Goal: Task Accomplishment & Management: Use online tool/utility

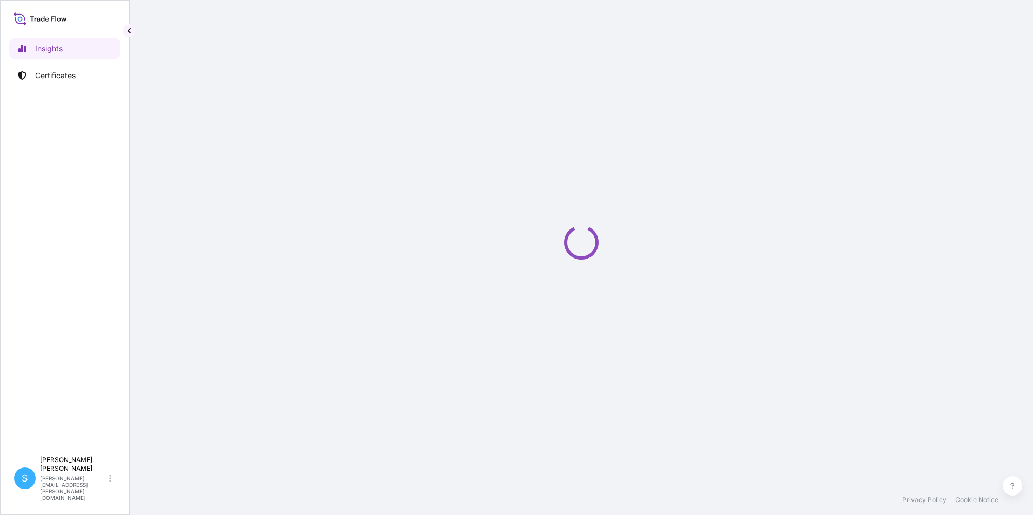
select select "2025"
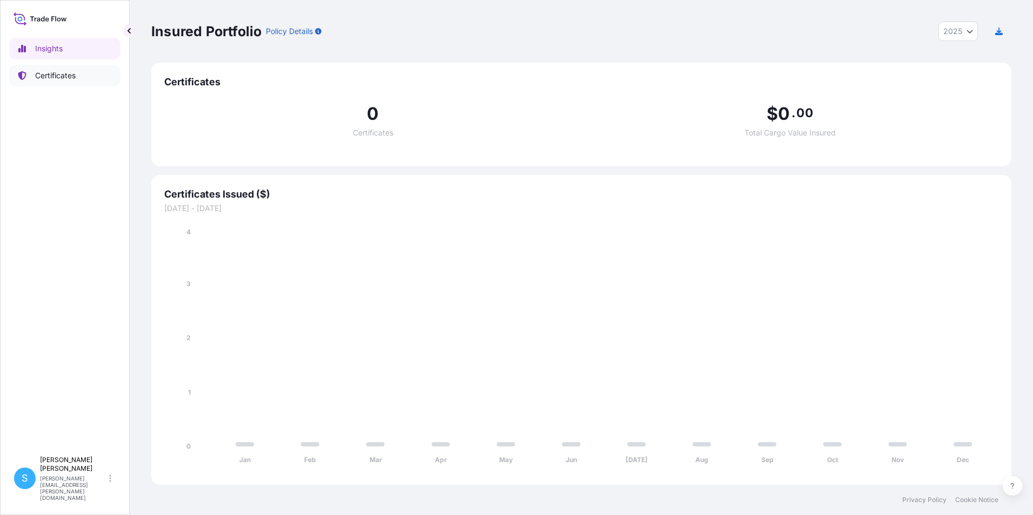
click at [51, 79] on p "Certificates" at bounding box center [55, 75] width 41 height 11
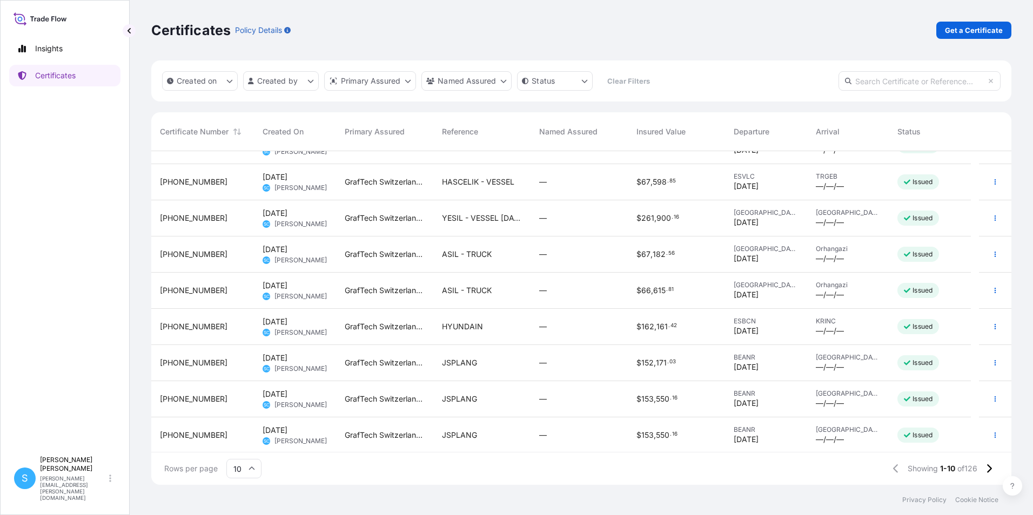
scroll to position [61, 0]
click at [465, 442] on div "ICDAS" at bounding box center [481, 434] width 97 height 36
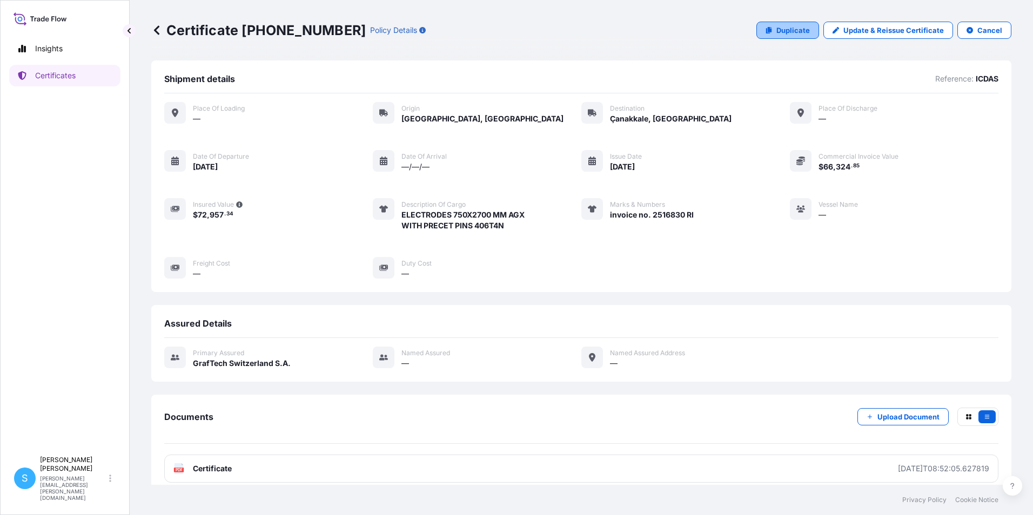
click at [795, 25] on p "Duplicate" at bounding box center [792, 30] width 33 height 11
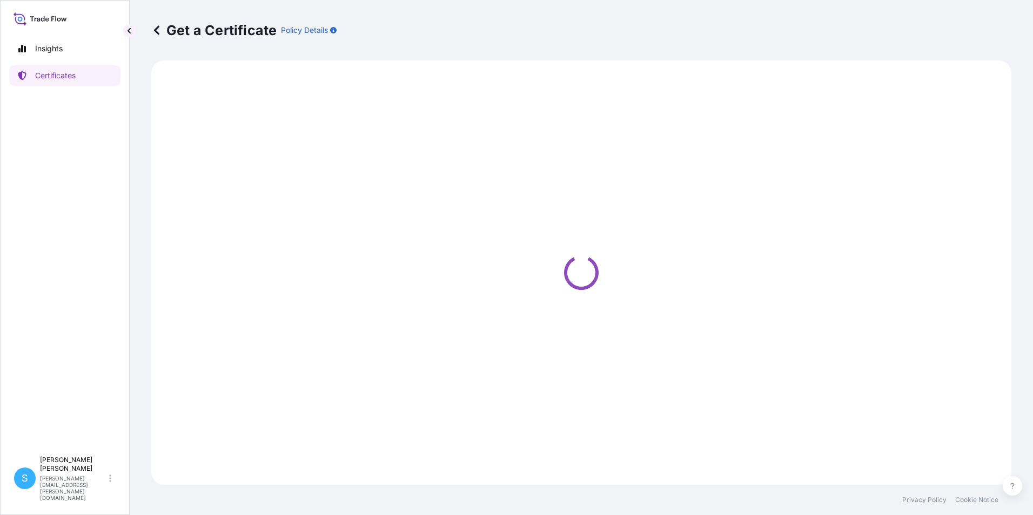
select select "Road"
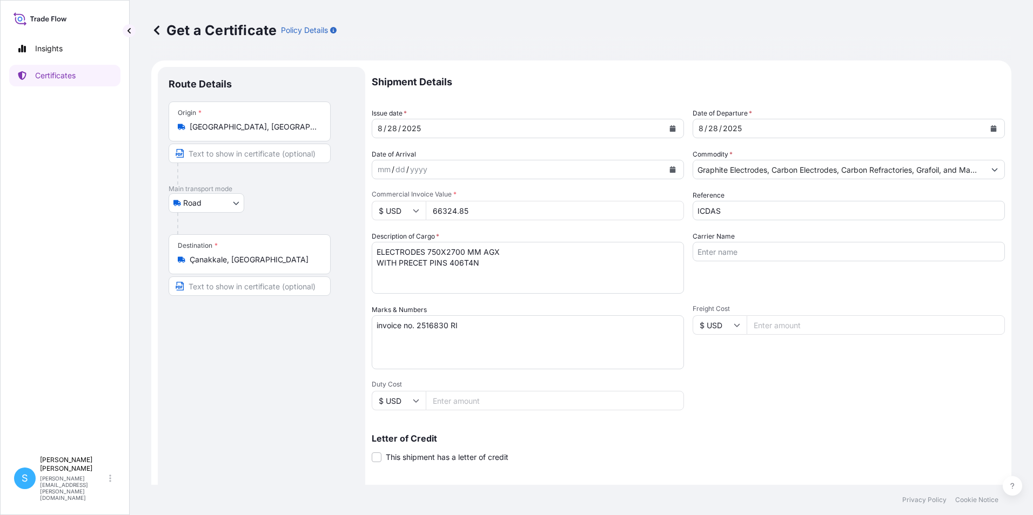
select select "31801"
click at [669, 132] on button "Calendar" at bounding box center [672, 128] width 17 height 17
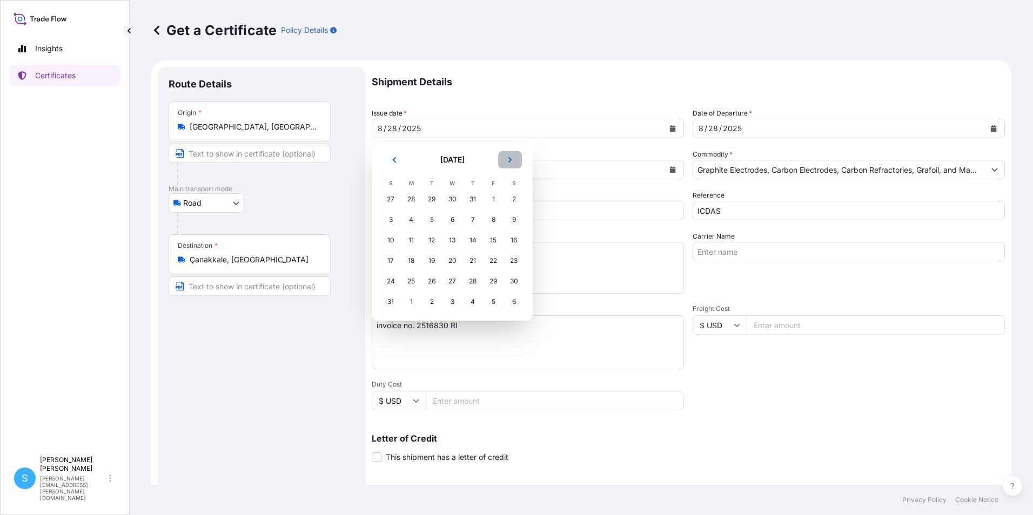
click at [511, 162] on icon "Next" at bounding box center [510, 160] width 6 height 6
click at [475, 219] on div "11" at bounding box center [472, 219] width 19 height 19
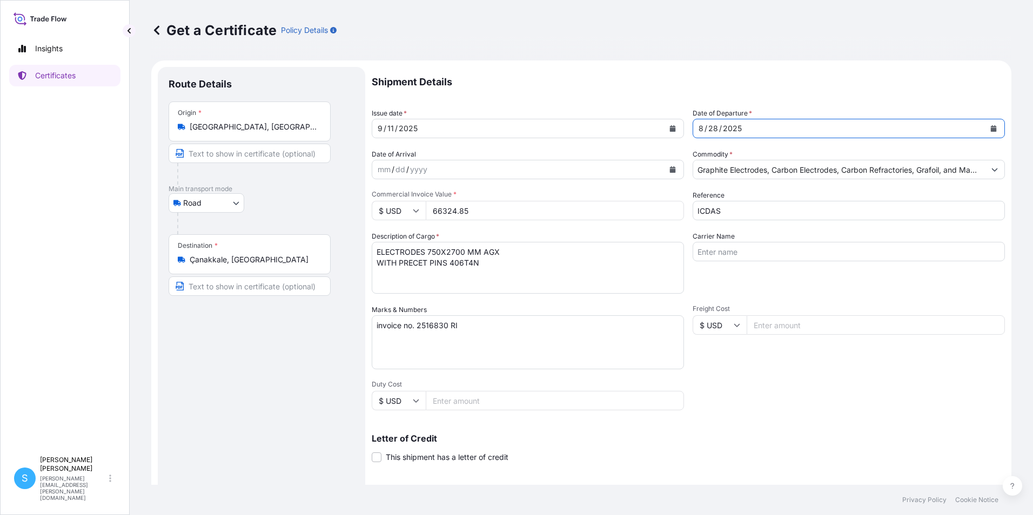
click at [784, 127] on div "[DATE]" at bounding box center [839, 128] width 292 height 19
click at [991, 128] on icon "Calendar" at bounding box center [994, 128] width 6 height 6
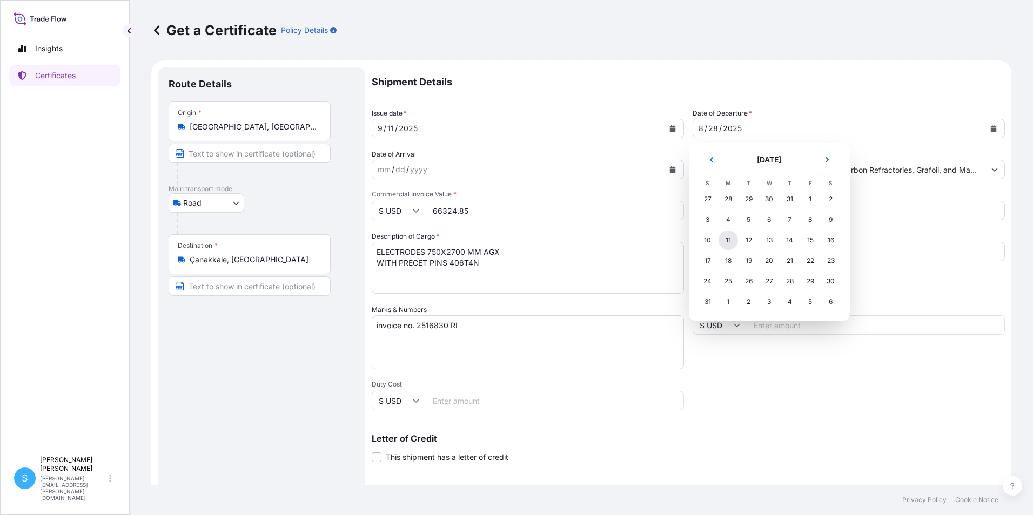
click at [726, 243] on div "11" at bounding box center [728, 240] width 19 height 19
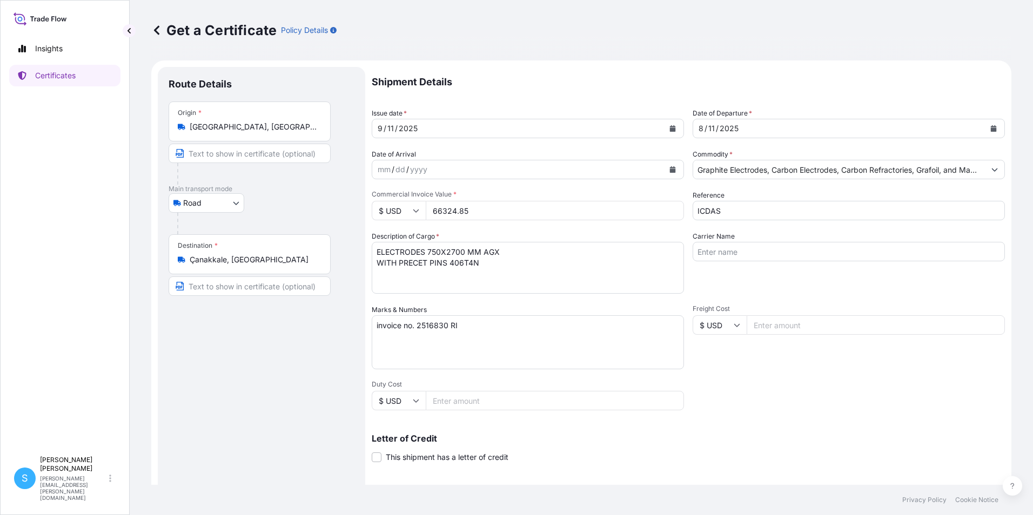
drag, startPoint x: 511, startPoint y: 213, endPoint x: 419, endPoint y: 213, distance: 91.3
click at [419, 213] on div "$ USD 66324.85" at bounding box center [528, 210] width 312 height 19
type input "6635.30"
drag, startPoint x: 445, startPoint y: 327, endPoint x: 469, endPoint y: 305, distance: 32.5
click at [445, 327] on textarea "invoice no. 2516830 RI" at bounding box center [528, 342] width 312 height 54
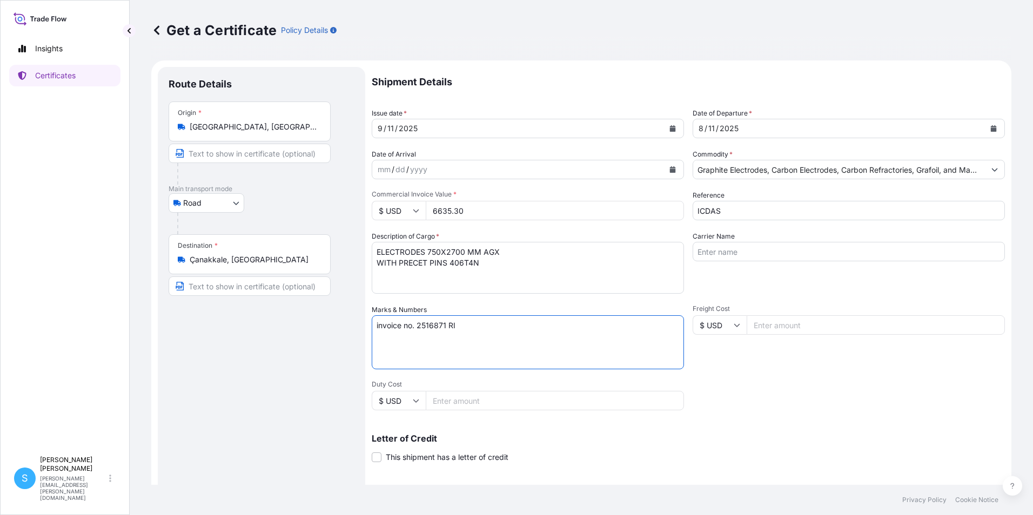
type textarea "invoice no. 2516871 RI"
click at [991, 130] on icon "Calendar" at bounding box center [994, 128] width 6 height 6
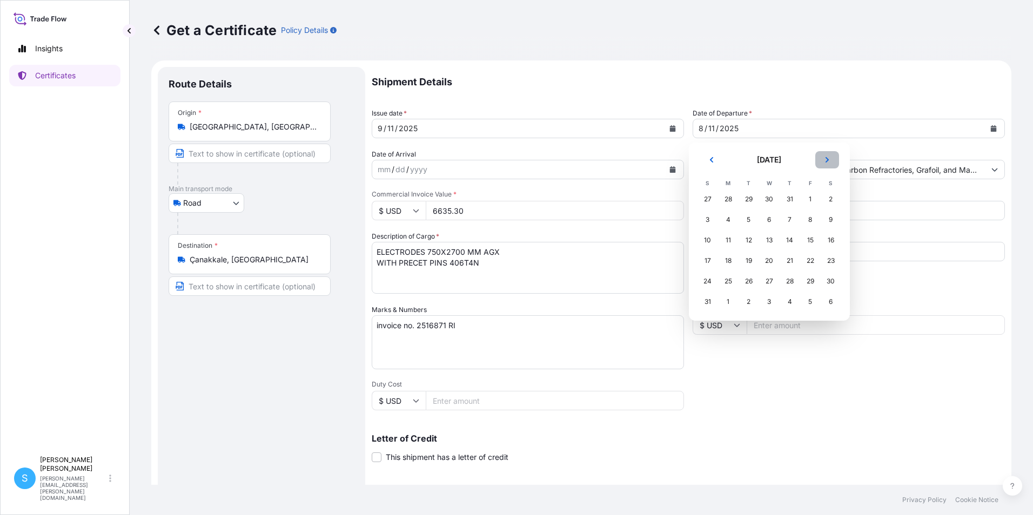
click at [829, 161] on icon "Next" at bounding box center [827, 160] width 6 height 6
click at [793, 222] on div "11" at bounding box center [789, 219] width 19 height 19
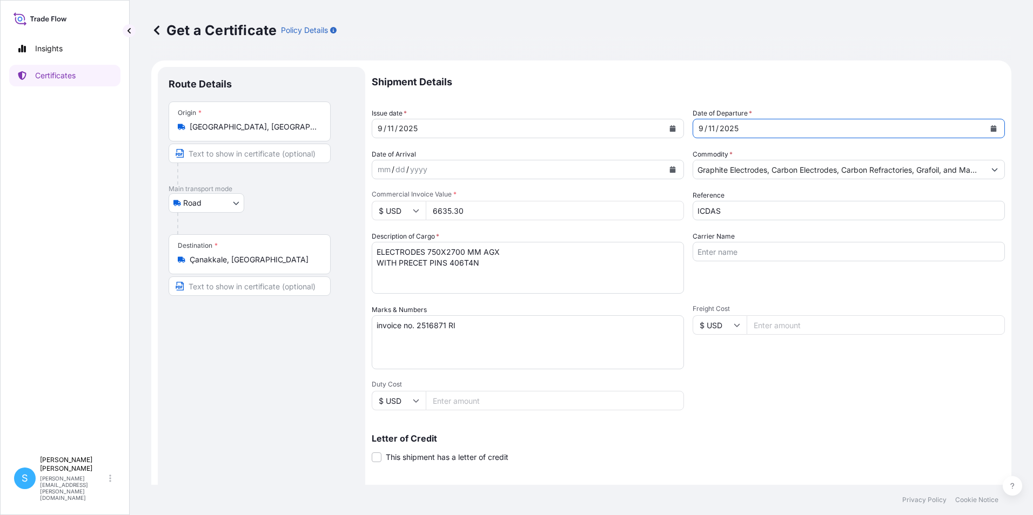
click at [791, 438] on p "Letter of Credit" at bounding box center [688, 438] width 633 height 9
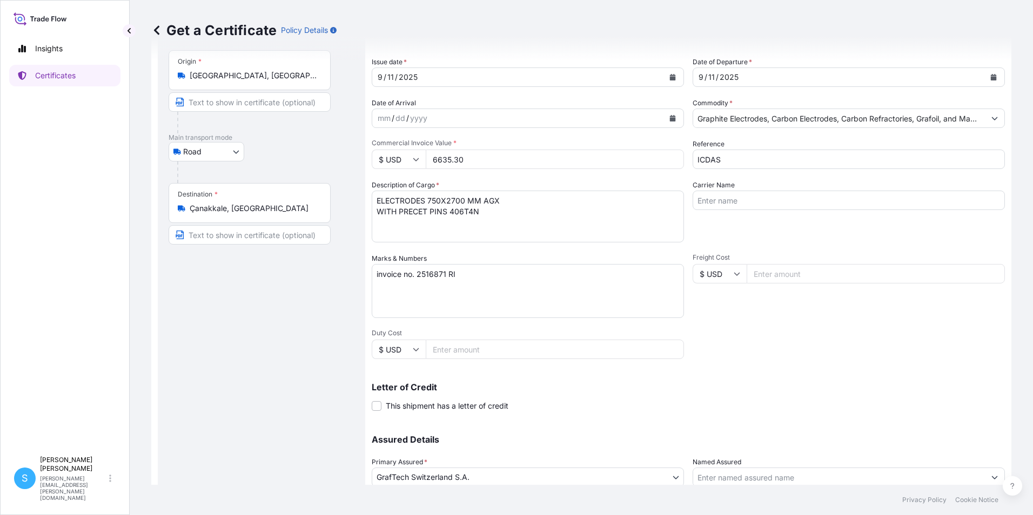
scroll to position [133, 0]
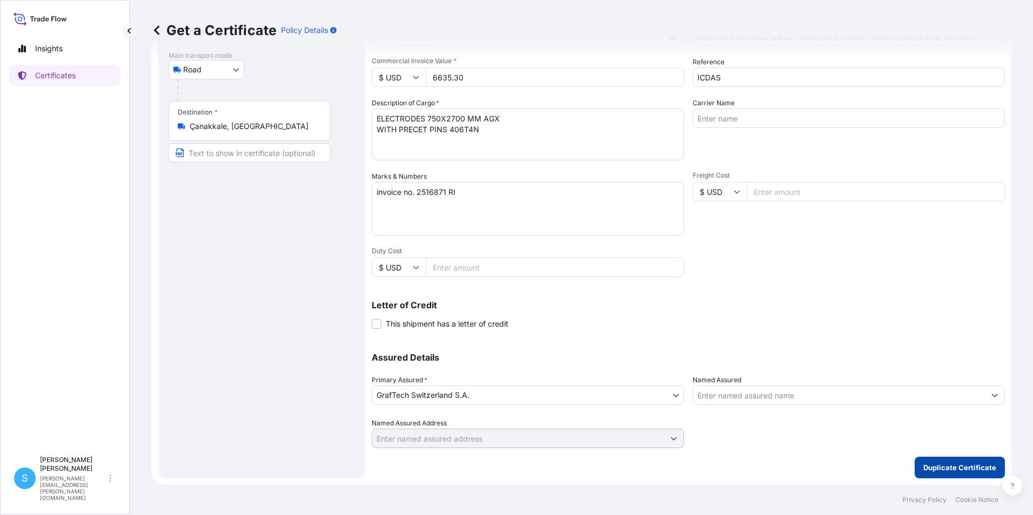
click at [974, 465] on p "Duplicate Certificate" at bounding box center [959, 467] width 73 height 11
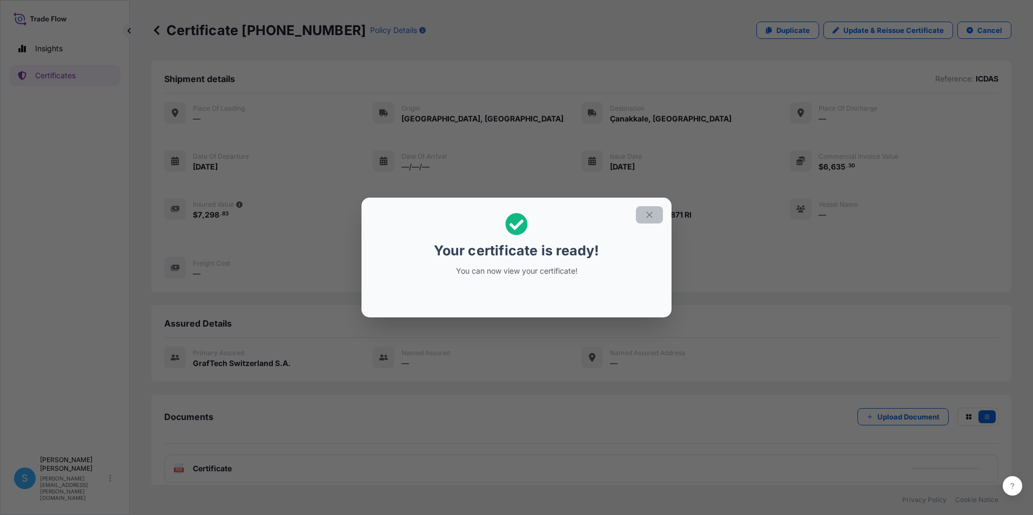
click at [651, 214] on icon "button" at bounding box center [649, 215] width 10 height 10
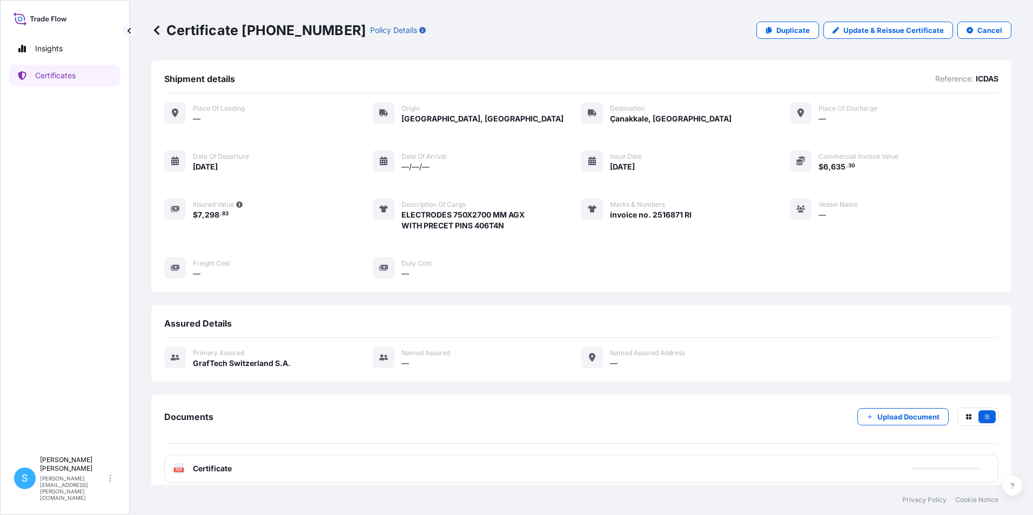
click at [214, 475] on div "PDF Certificate" at bounding box center [581, 469] width 834 height 28
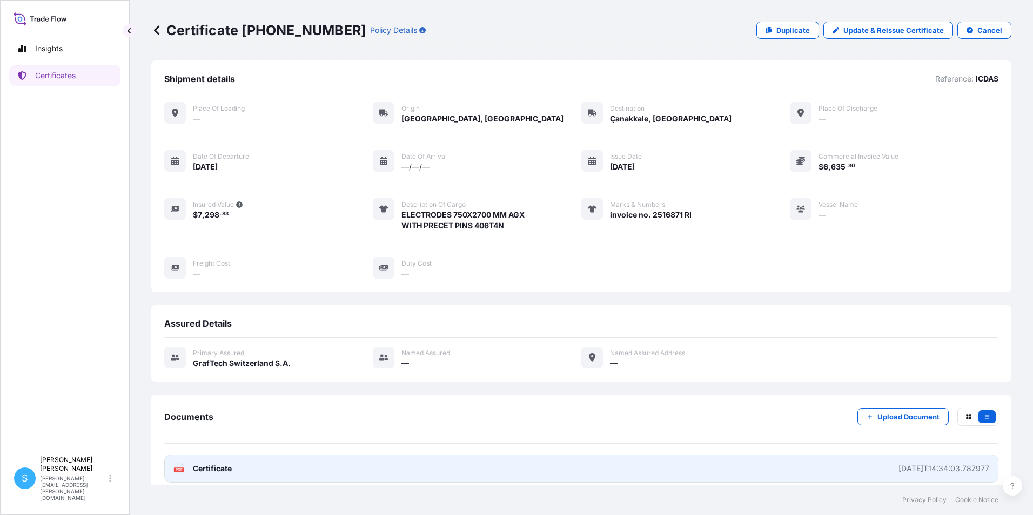
click at [199, 464] on span "Certificate" at bounding box center [212, 469] width 39 height 11
